Goal: Task Accomplishment & Management: Manage account settings

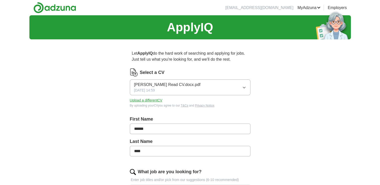
click at [231, 84] on button "[PERSON_NAME] Read CV.docx.pdf [DATE] 14:59" at bounding box center [190, 88] width 121 height 16
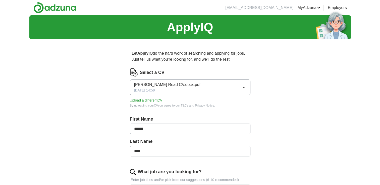
click at [154, 102] on button "Upload a different CV" at bounding box center [146, 100] width 33 height 5
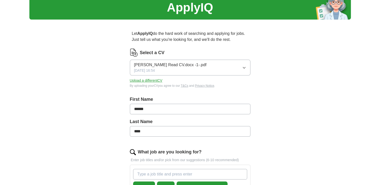
scroll to position [101, 0]
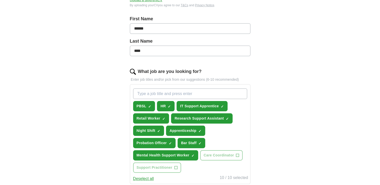
click at [168, 94] on input "What job are you looking for?" at bounding box center [190, 94] width 114 height 11
type input "Housing Support Worker"
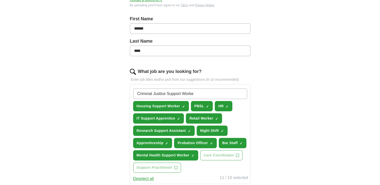
type input "Criminal Justice Support Worker"
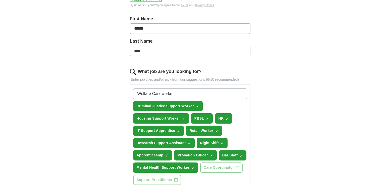
type input "Welfare Caseworker"
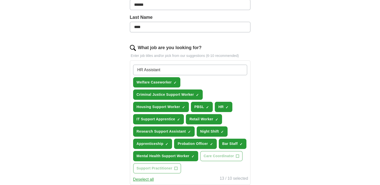
scroll to position [126, 0]
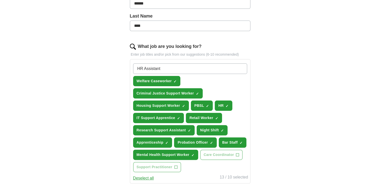
type input "HR Assistant"
click at [0, 0] on span "×" at bounding box center [0, 0] width 0 height 0
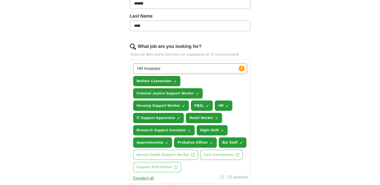
click at [184, 70] on input "HR Assistant" at bounding box center [190, 69] width 114 height 11
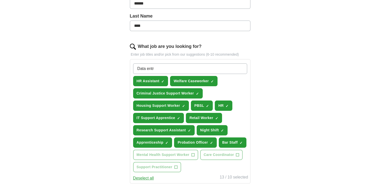
type input "Data entry"
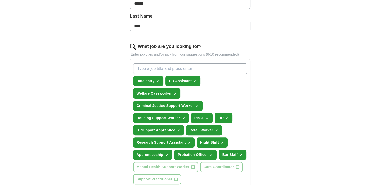
type input "A"
type input "Data Analyst"
type input "#"
type input "Assistant [MEDICAL_DATA]"
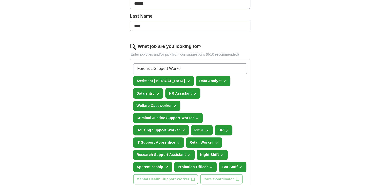
type input "Forensic Support Worker"
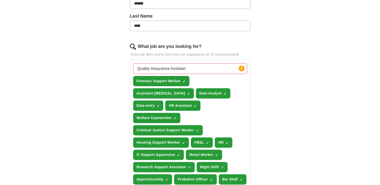
type input "Quality Assurance Assistant"
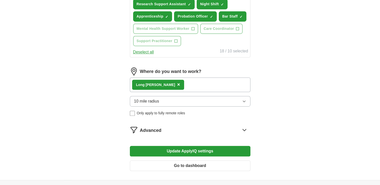
scroll to position [302, 0]
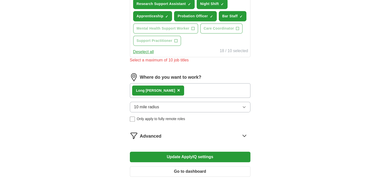
click at [185, 152] on button "Update ApplyIQ settings" at bounding box center [190, 157] width 121 height 11
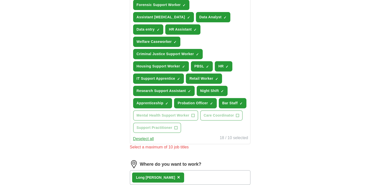
scroll to position [176, 0]
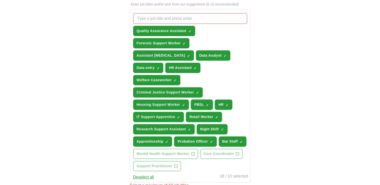
click at [205, 100] on button "PBSL ✓ ×" at bounding box center [202, 105] width 22 height 10
click at [0, 0] on span "×" at bounding box center [0, 0] width 0 height 0
click at [220, 112] on button "Retail Worker ✓ ×" at bounding box center [204, 117] width 36 height 10
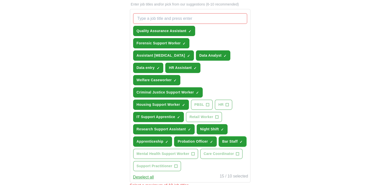
click at [0, 0] on span "×" at bounding box center [0, 0] width 0 height 0
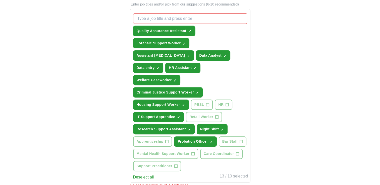
click at [182, 30] on span "Quality Assurance Assistant" at bounding box center [162, 30] width 50 height 5
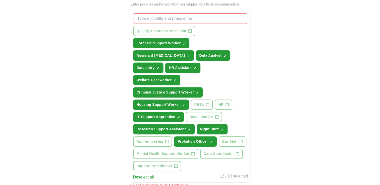
click at [164, 63] on button "Data entry ✓ ×" at bounding box center [148, 68] width 30 height 10
click at [196, 51] on button "Data Analyst ✓ ×" at bounding box center [213, 56] width 35 height 10
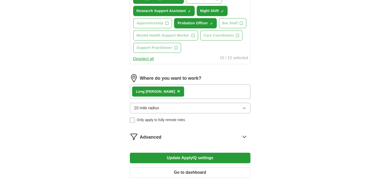
scroll to position [302, 0]
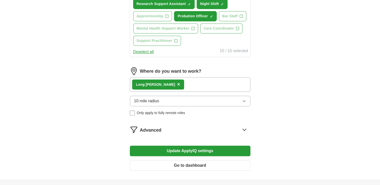
click at [161, 127] on span "Advanced" at bounding box center [151, 130] width 22 height 7
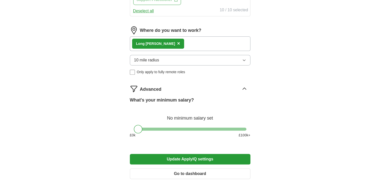
scroll to position [352, 0]
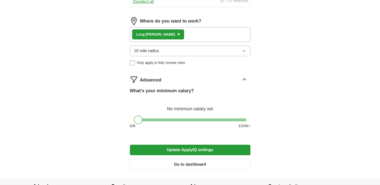
click at [191, 145] on button "Update ApplyIQ settings" at bounding box center [190, 150] width 121 height 11
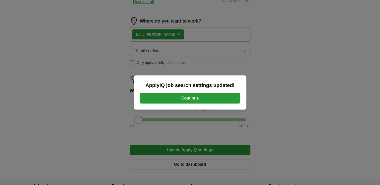
click at [209, 101] on button "Continue" at bounding box center [190, 98] width 101 height 11
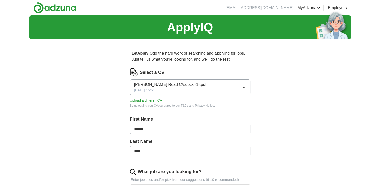
click at [307, 9] on link "MyAdzuna" at bounding box center [309, 8] width 23 height 6
click at [0, 0] on link "Alerts" at bounding box center [0, 0] width 0 height 0
